Goal: Information Seeking & Learning: Learn about a topic

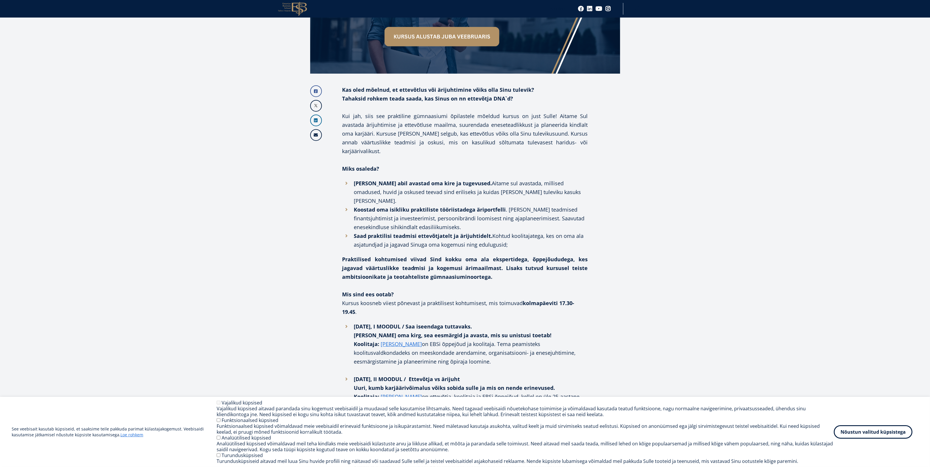
scroll to position [293, 0]
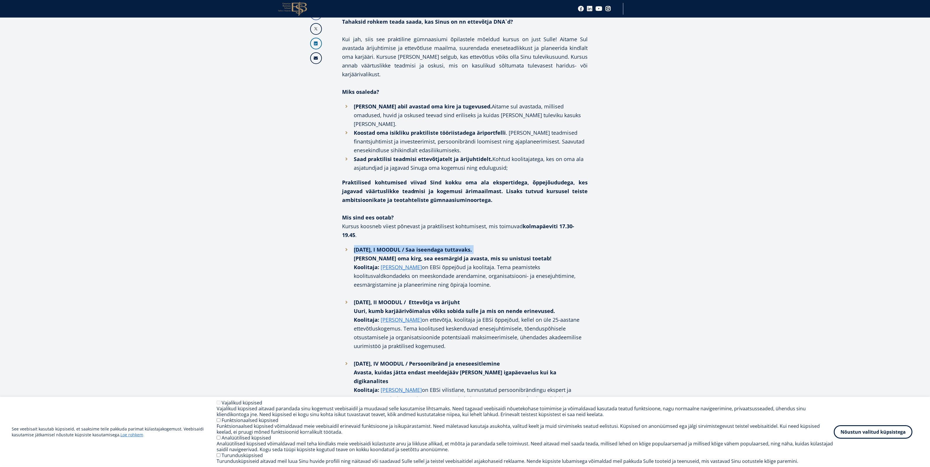
drag, startPoint x: 367, startPoint y: 218, endPoint x: 539, endPoint y: 213, distance: 172.1
click at [539, 245] on li "[DATE], I MOODUL / Saa iseendaga tuttavaks. Leia oma kirg, sea eesmärgid ja ava…" at bounding box center [466, 271] width 246 height 53
click at [524, 245] on li "[DATE], I MOODUL / Saa iseendaga tuttavaks. Leia oma kirg, sea eesmärgid ja ava…" at bounding box center [466, 271] width 246 height 53
drag, startPoint x: 524, startPoint y: 214, endPoint x: 340, endPoint y: 220, distance: 184.1
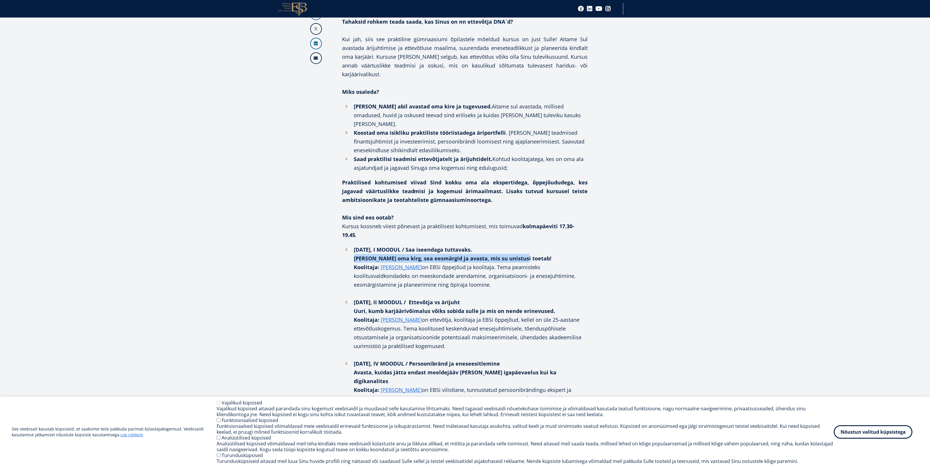
click at [340, 220] on div "Facebook Linkedin Email Kas oled mõelnud, et ettevõtlus või ärijuhtimine võiks …" at bounding box center [465, 405] width 310 height 795
copy strong "[PERSON_NAME] oma kirg, sea eesmärgid ja avasta, mis su unistusi toetab!"
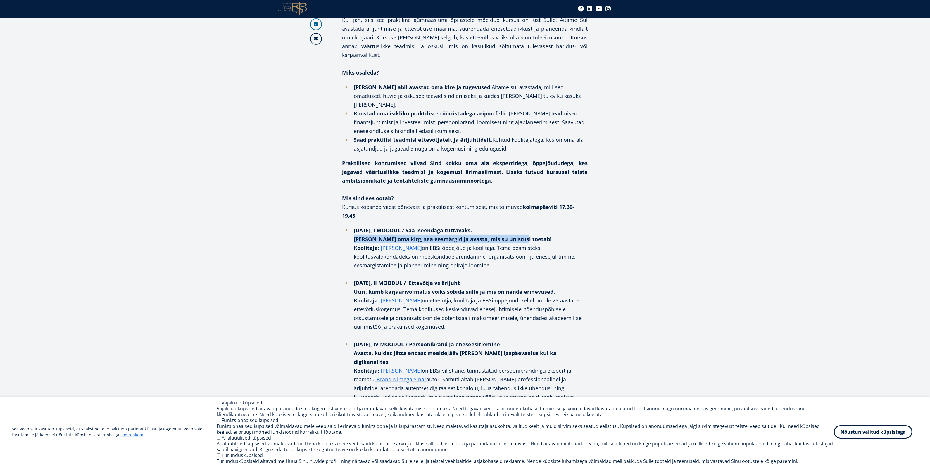
scroll to position [329, 0]
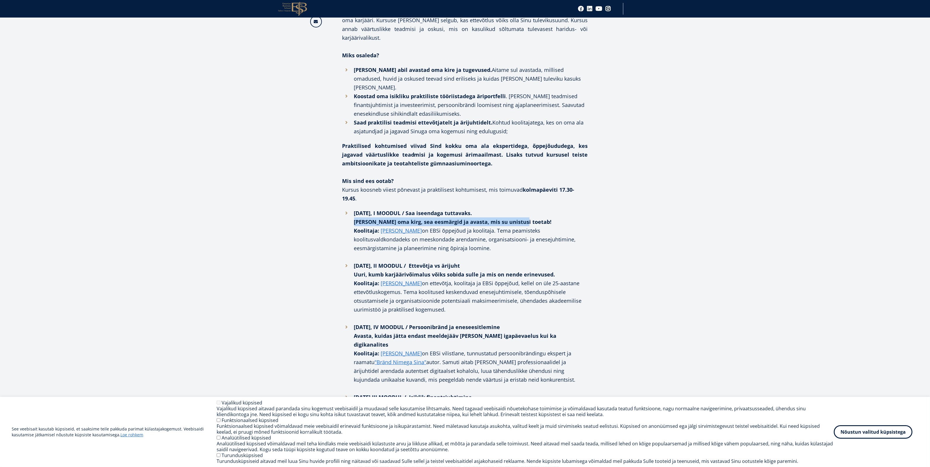
drag, startPoint x: 353, startPoint y: 235, endPoint x: 559, endPoint y: 235, distance: 205.9
click at [559, 262] on li "[DATE], II MOODUL / Ettevõtja vs ärijuht Uuri, kumb karjäärivõimalus võiks sobi…" at bounding box center [466, 292] width 246 height 61
copy strong "Uuri, kumb karjäärivõimalus võiks sobida sulle ja mis on nende erinevused."
